Goal: Information Seeking & Learning: Check status

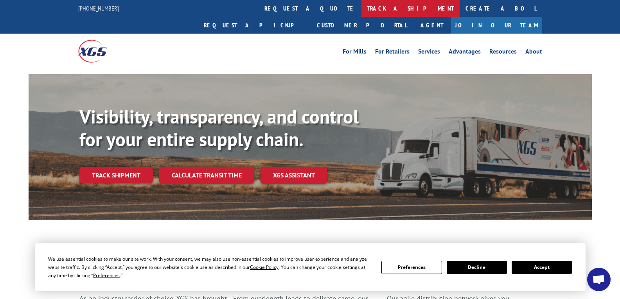
click at [361, 10] on link "track a shipment" at bounding box center [410, 8] width 98 height 17
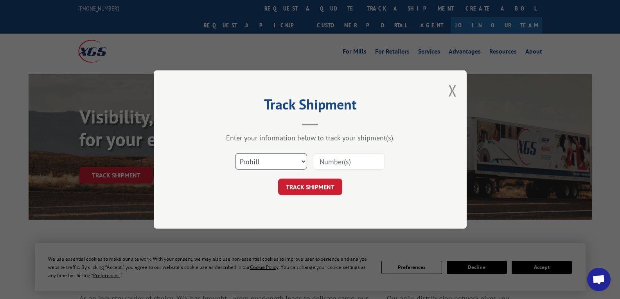
click at [298, 163] on select "Select category... Probill BOL PO" at bounding box center [271, 161] width 72 height 16
select select "bol"
click at [235, 153] on select "Select category... Probill BOL PO" at bounding box center [271, 161] width 72 height 16
click at [334, 159] on input at bounding box center [349, 161] width 72 height 16
type input "398095"
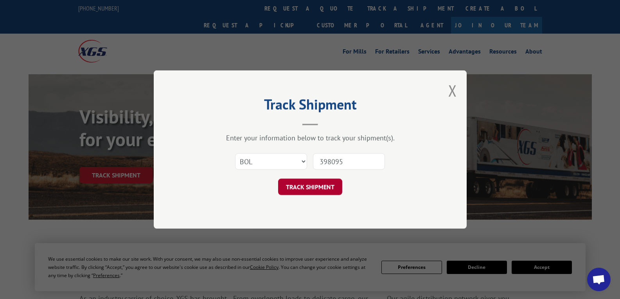
click at [327, 189] on button "TRACK SHIPMENT" at bounding box center [310, 187] width 64 height 16
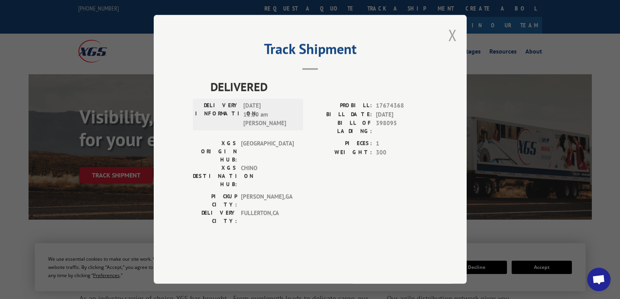
click at [454, 45] on button "Close modal" at bounding box center [452, 35] width 9 height 21
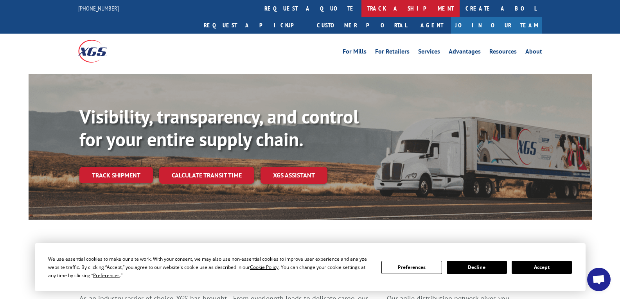
click at [361, 10] on link "track a shipment" at bounding box center [410, 8] width 98 height 17
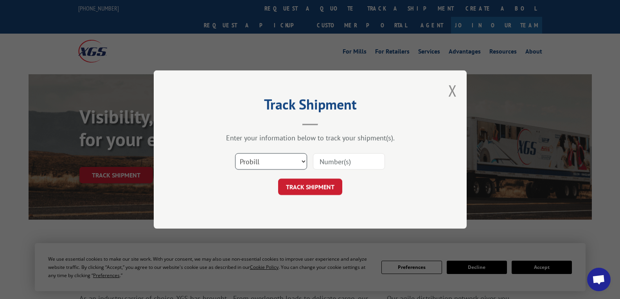
click at [303, 161] on select "Select category... Probill BOL PO" at bounding box center [271, 161] width 72 height 16
select select "bol"
click at [235, 153] on select "Select category... Probill BOL PO" at bounding box center [271, 161] width 72 height 16
click at [327, 160] on input at bounding box center [349, 161] width 72 height 16
type input "398095"
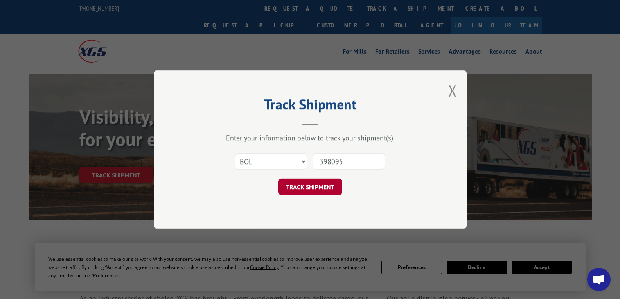
click at [302, 186] on button "TRACK SHIPMENT" at bounding box center [310, 187] width 64 height 16
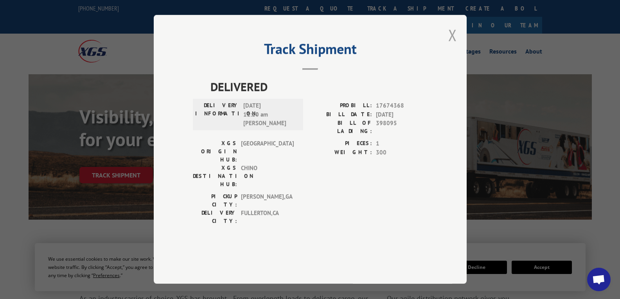
click at [453, 45] on button "Close modal" at bounding box center [452, 35] width 9 height 21
